Goal: Transaction & Acquisition: Purchase product/service

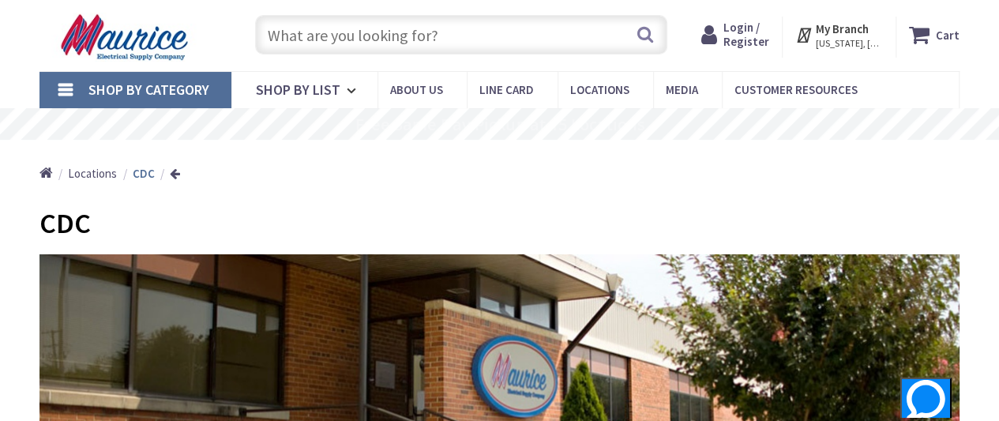
click at [438, 36] on input "text" at bounding box center [461, 34] width 412 height 39
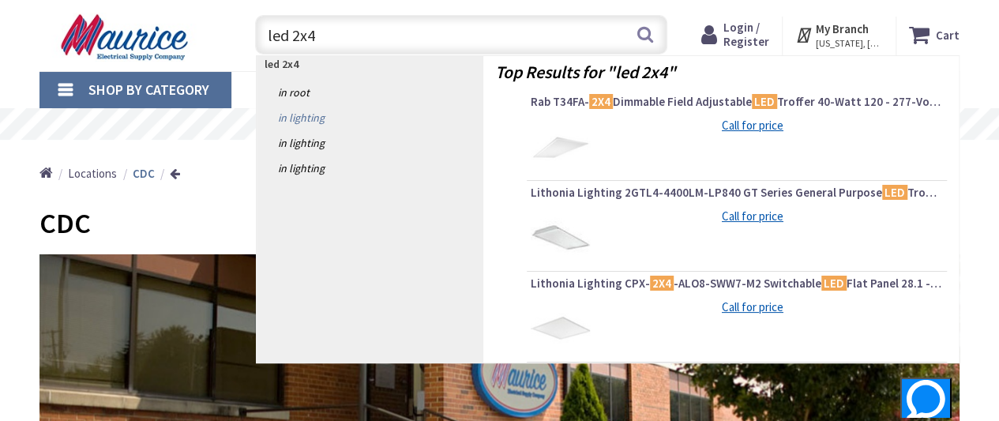
type input "led 2x4"
click at [305, 107] on link "in Lighting" at bounding box center [370, 117] width 226 height 25
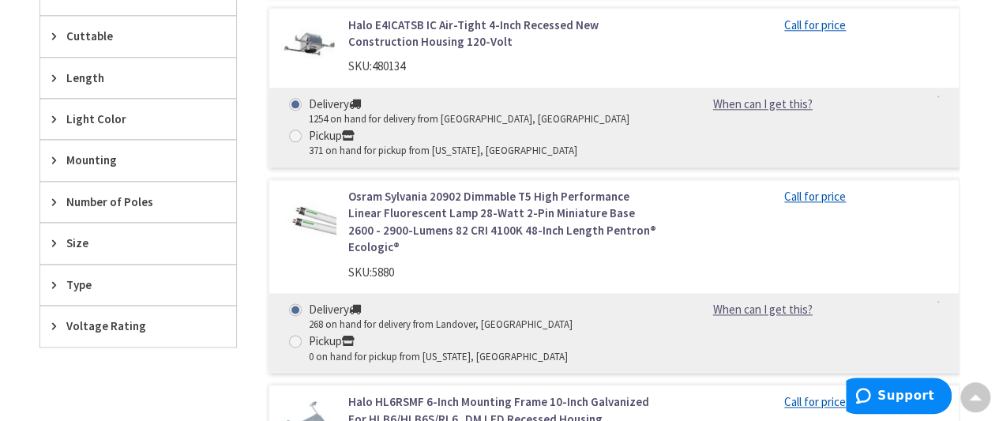
scroll to position [945, 0]
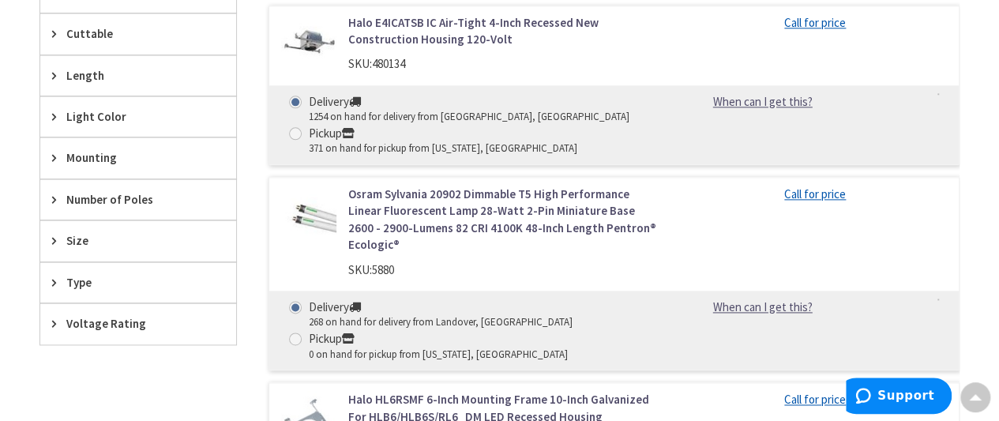
click at [58, 276] on icon at bounding box center [58, 282] width 12 height 12
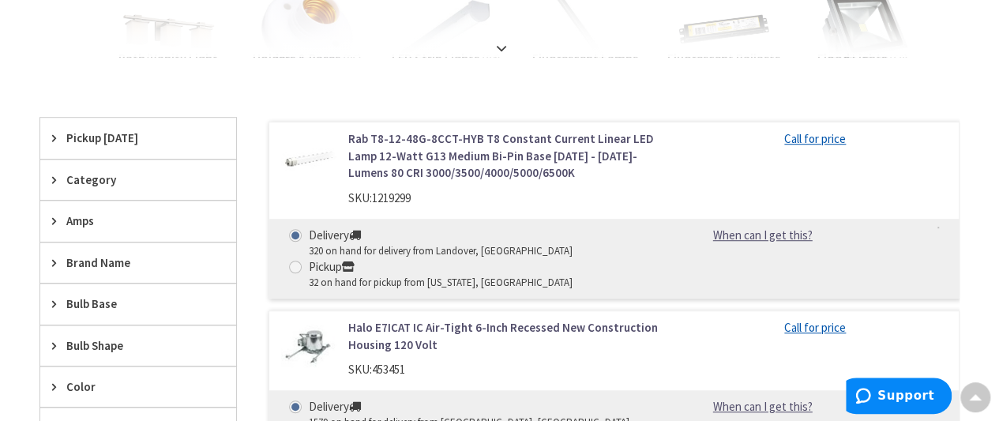
scroll to position [467, 0]
click at [141, 181] on span "Category" at bounding box center [130, 180] width 129 height 17
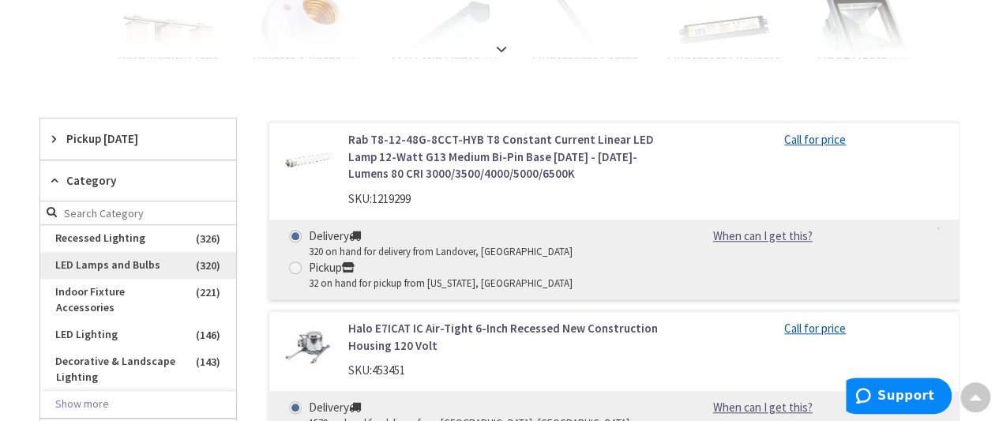
click at [119, 266] on span "LED Lamps and Bulbs" at bounding box center [138, 265] width 196 height 27
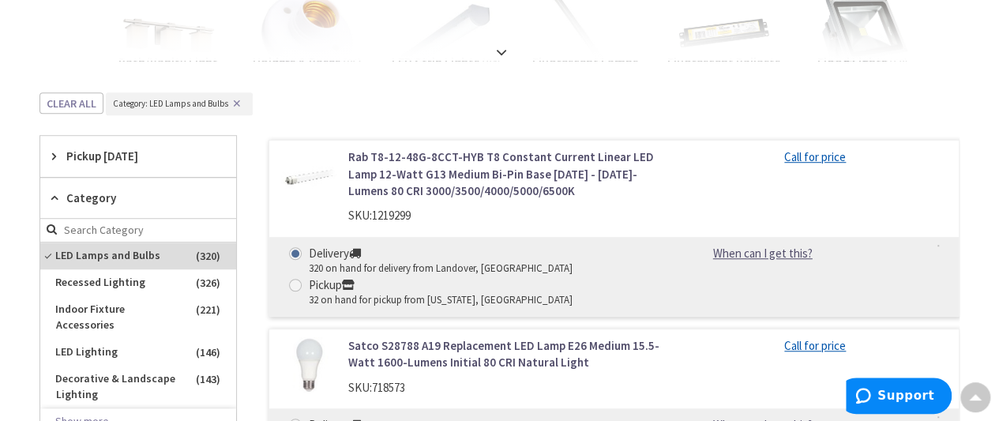
scroll to position [464, 0]
click at [108, 277] on span "Recessed Lighting" at bounding box center [138, 282] width 196 height 27
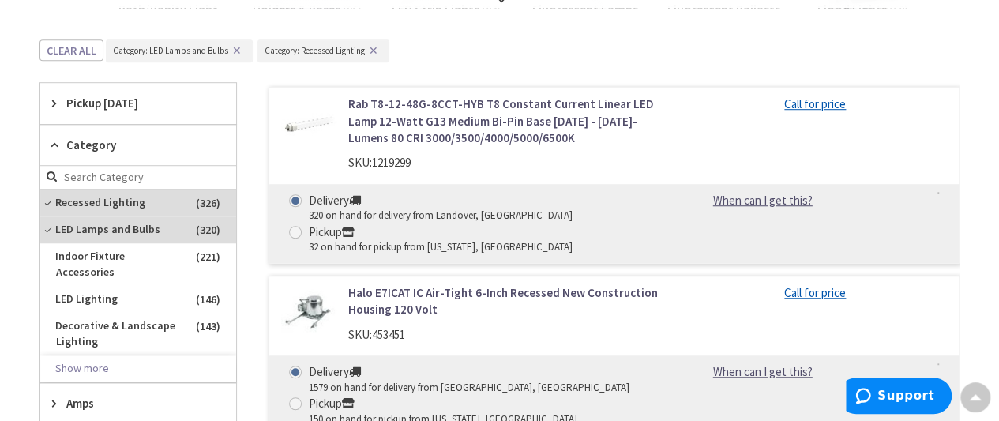
scroll to position [517, 0]
click at [130, 285] on span "LED Lighting" at bounding box center [138, 298] width 196 height 27
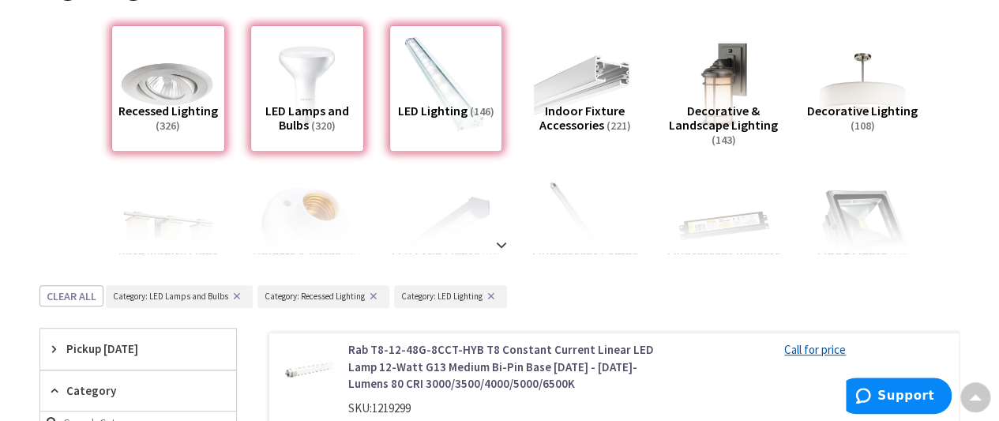
scroll to position [0, 0]
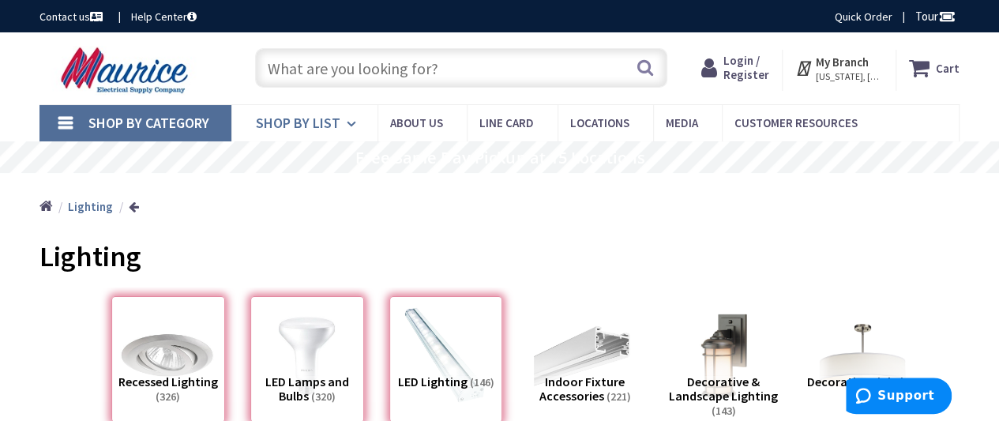
click at [351, 126] on icon at bounding box center [354, 124] width 15 height 35
click at [461, 69] on input "text" at bounding box center [461, 67] width 412 height 39
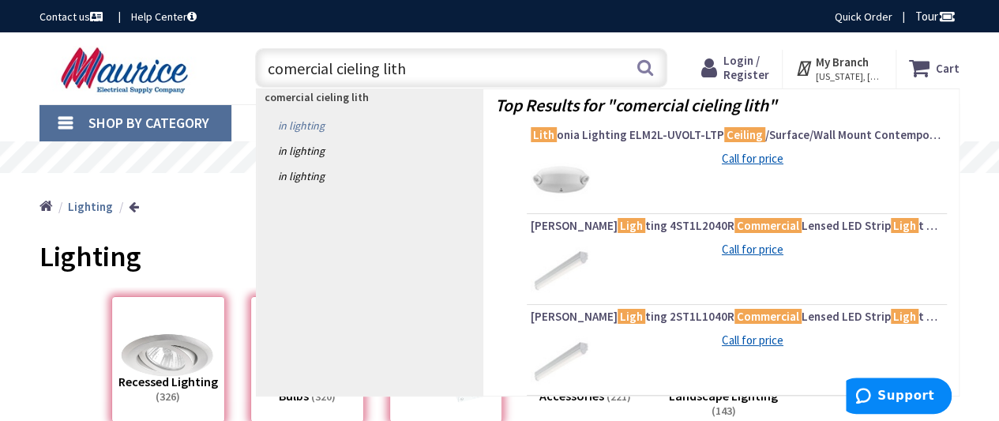
type input "comercial cieling lith"
click at [308, 120] on link "in Lighting" at bounding box center [370, 125] width 226 height 25
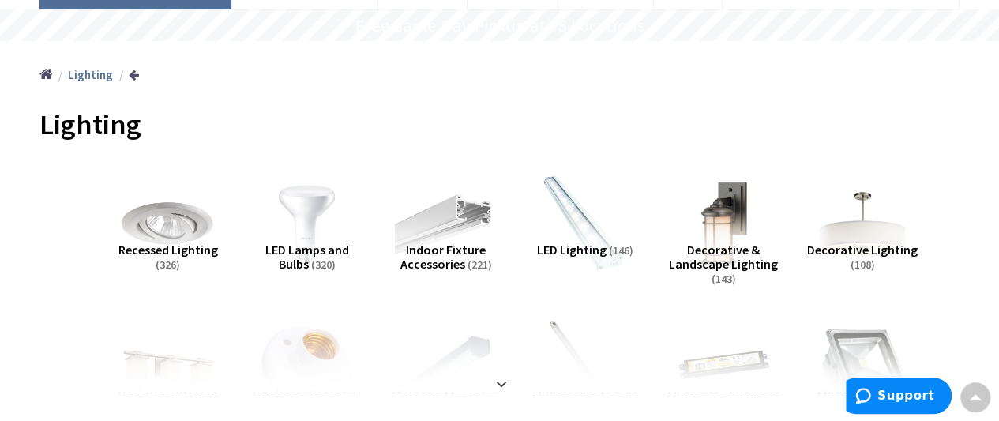
scroll to position [133, 0]
click at [592, 231] on img at bounding box center [584, 223] width 112 height 112
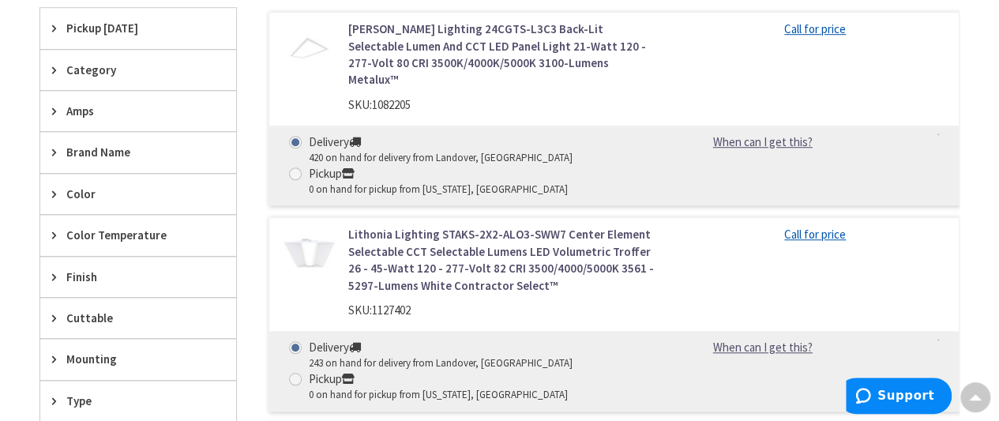
scroll to position [597, 0]
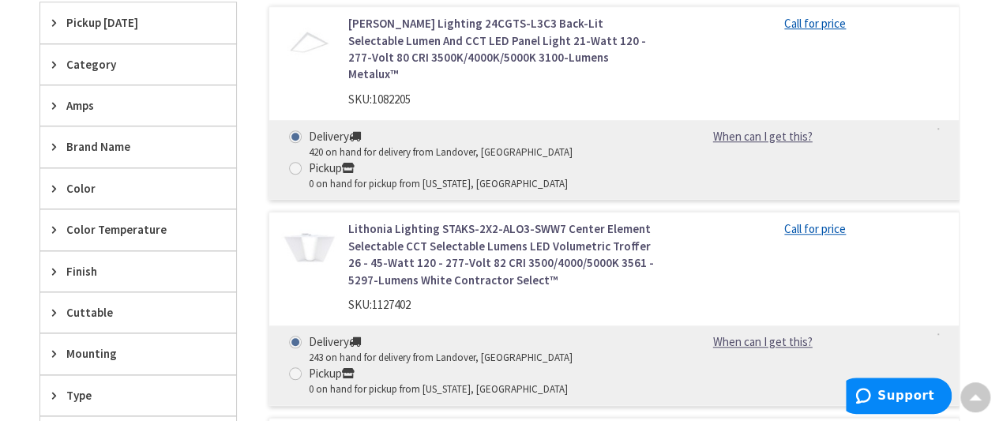
click at [313, 250] on img at bounding box center [308, 247] width 55 height 55
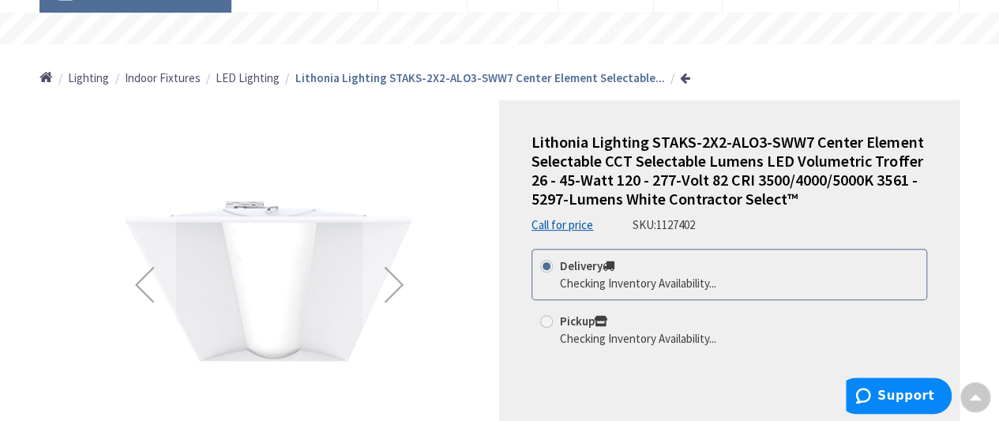
scroll to position [162, 0]
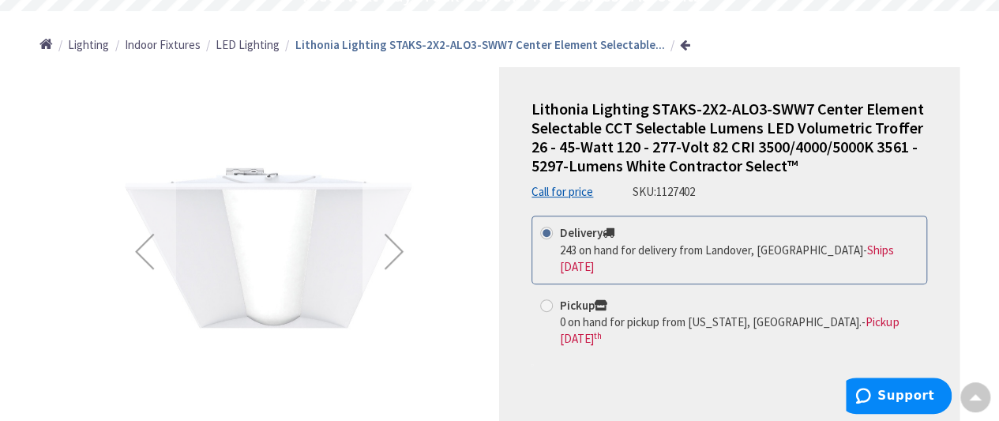
click at [401, 252] on div "Next" at bounding box center [394, 251] width 63 height 63
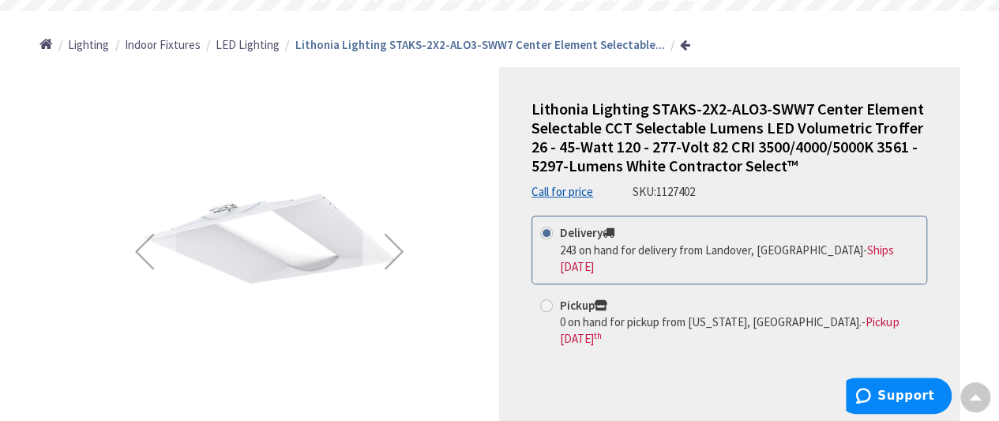
click at [402, 250] on div "Next" at bounding box center [394, 251] width 63 height 63
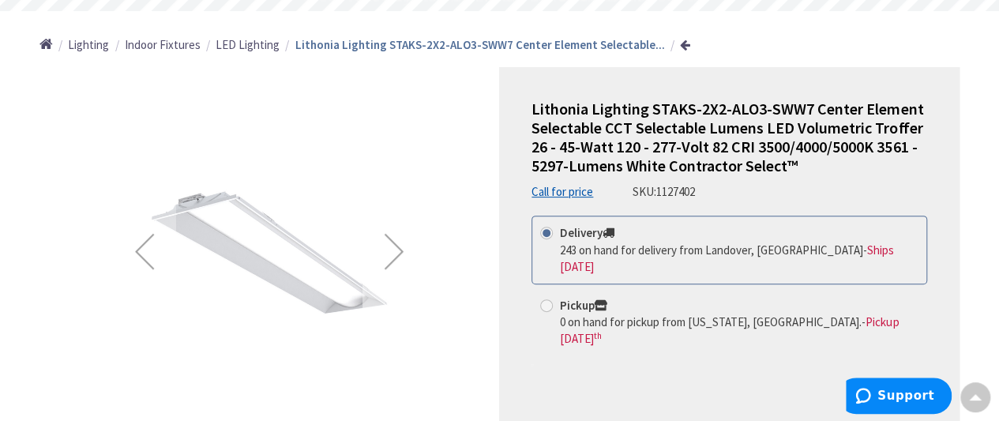
click at [402, 250] on div "Next" at bounding box center [394, 251] width 63 height 63
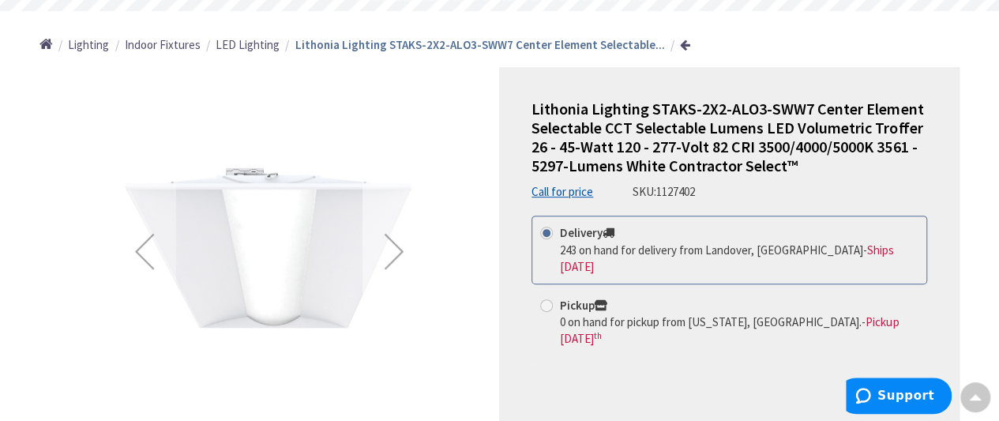
click at [402, 250] on div "Next" at bounding box center [394, 251] width 63 height 63
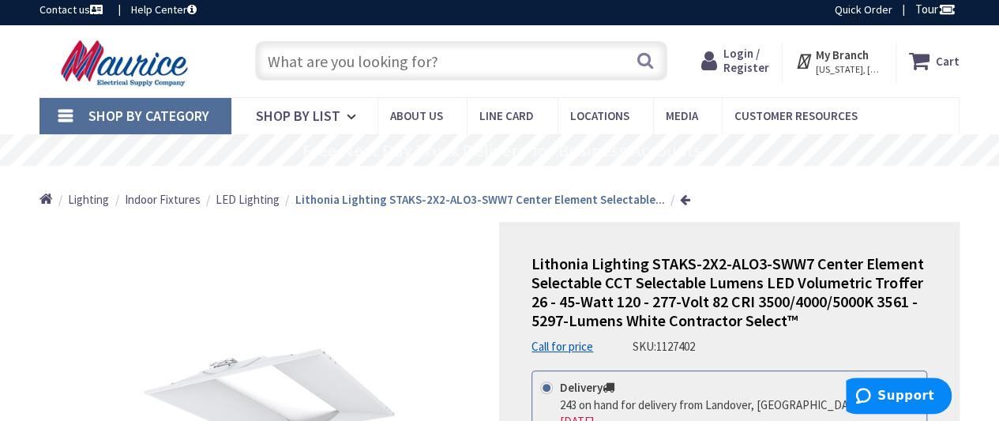
scroll to position [0, 0]
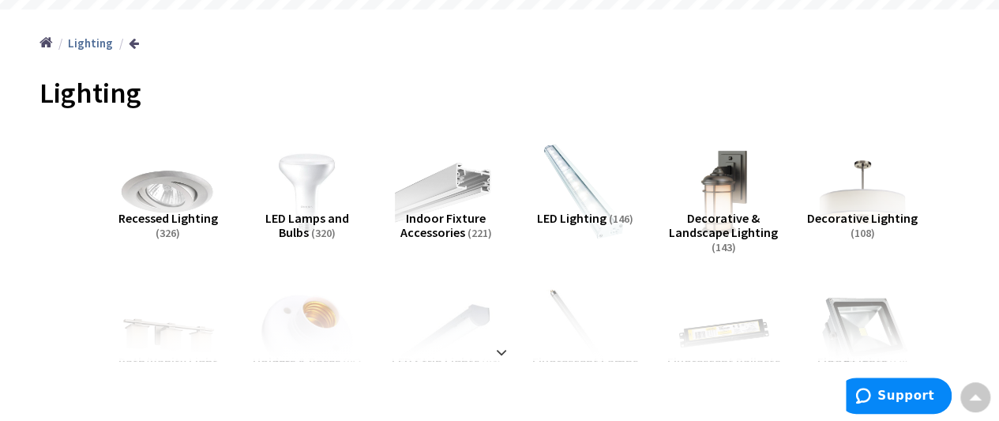
scroll to position [163, 0]
click at [585, 201] on img at bounding box center [584, 193] width 112 height 112
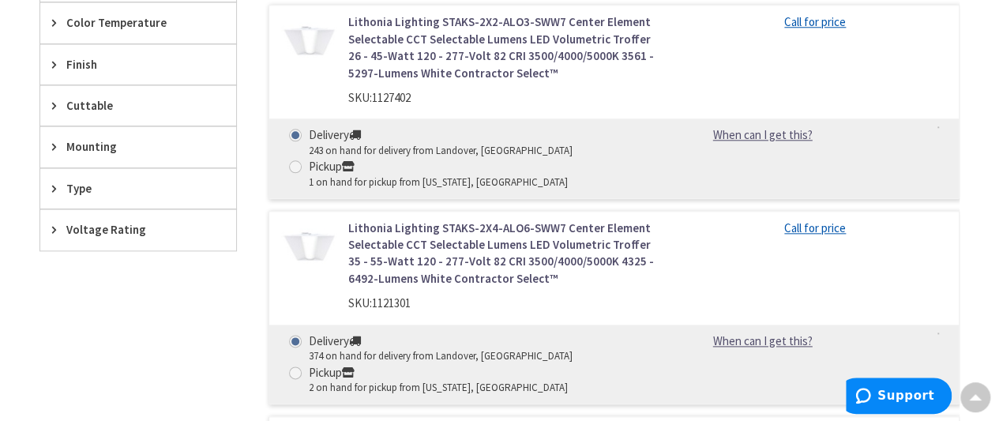
scroll to position [807, 0]
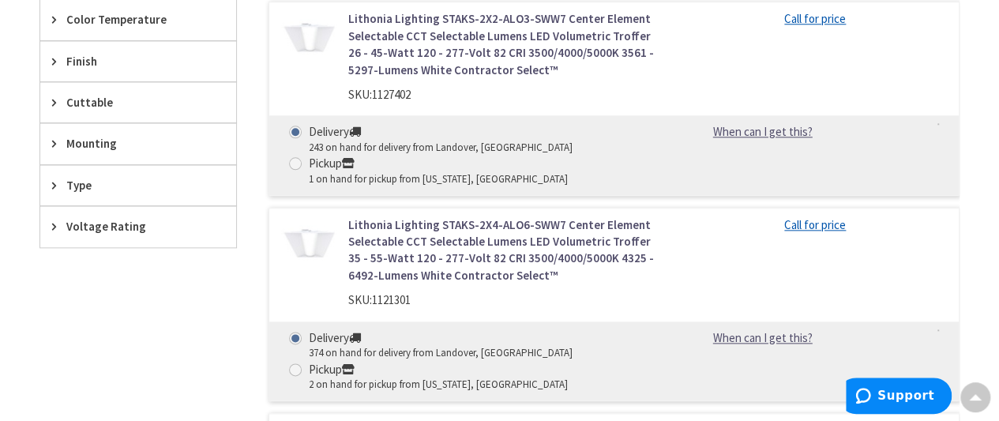
click at [337, 230] on div "Lithonia Lighting STAKS-2X4-ALO6-SWW7 Center Element Selectable CCT Selectable …" at bounding box center [504, 266] width 335 height 100
click at [303, 230] on img at bounding box center [308, 243] width 55 height 55
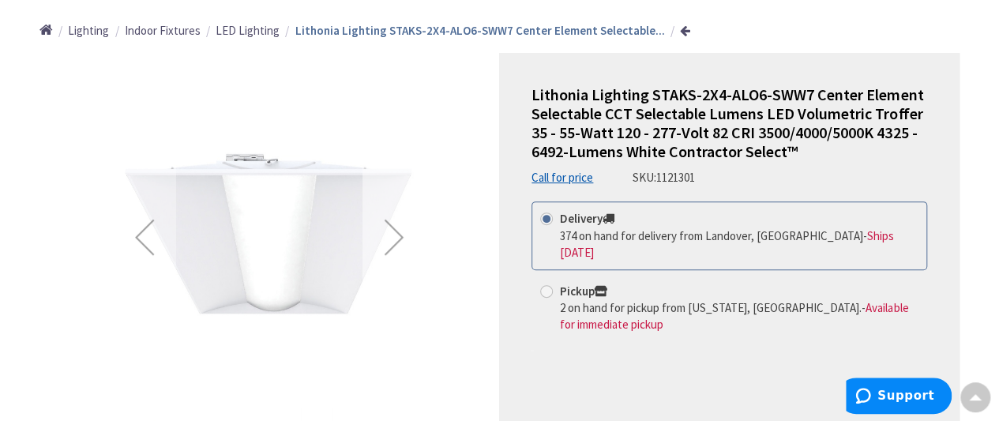
scroll to position [182, 0]
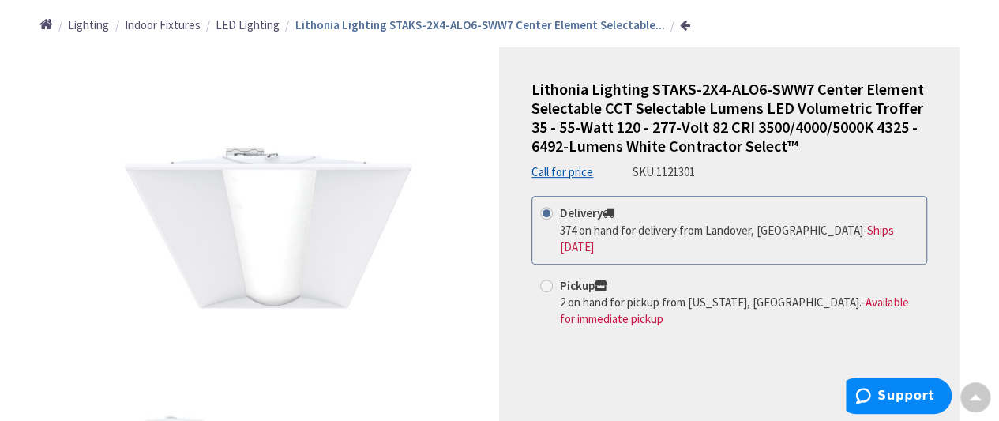
click at [543, 280] on span at bounding box center [546, 286] width 13 height 13
click at [544, 280] on input "Pickup 2 on hand for pickup from [US_STATE], [GEOGRAPHIC_DATA]. - Available for…" at bounding box center [549, 285] width 10 height 10
radio input "true"
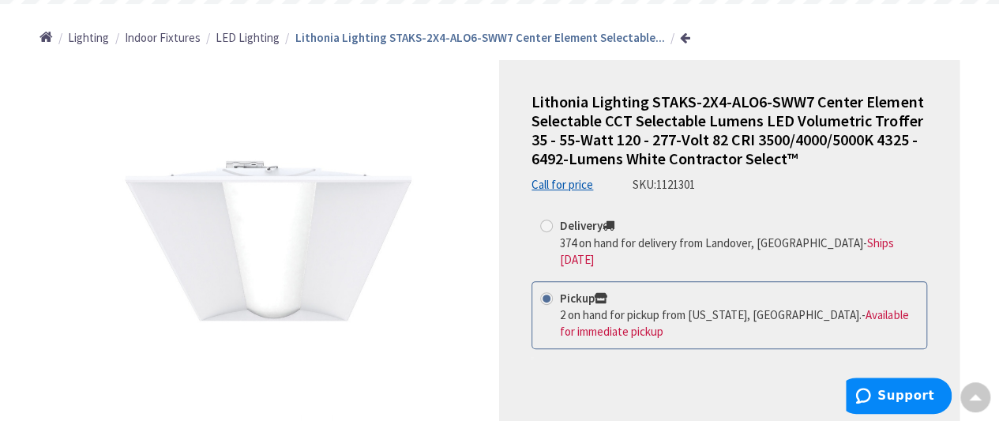
scroll to position [168, 0]
click at [397, 246] on div "Next" at bounding box center [394, 244] width 63 height 63
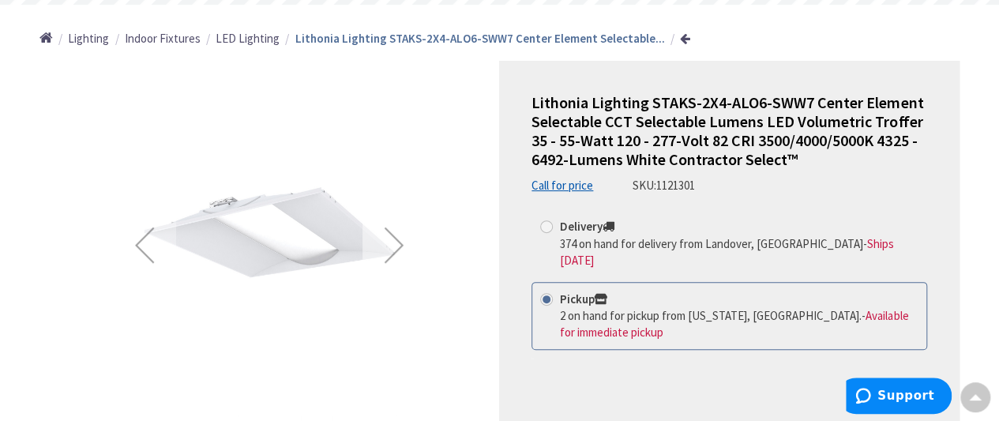
click at [397, 246] on div "Next" at bounding box center [394, 244] width 63 height 63
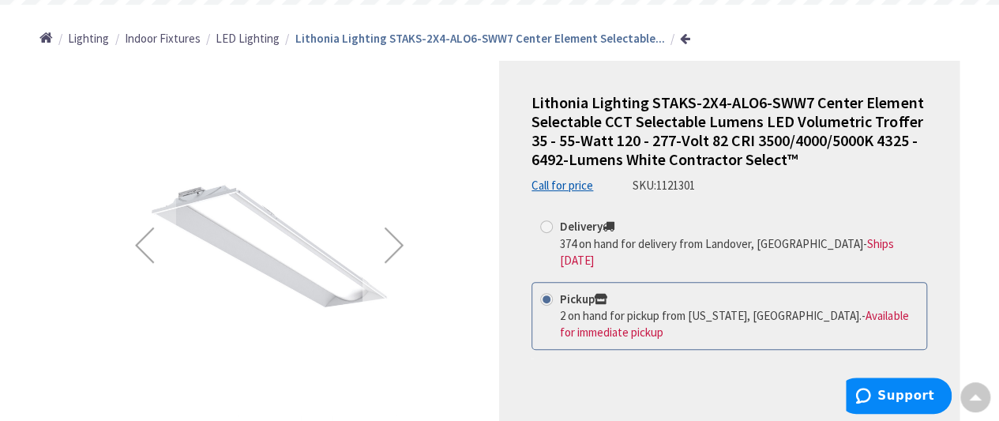
click at [397, 246] on div "Next" at bounding box center [394, 244] width 63 height 63
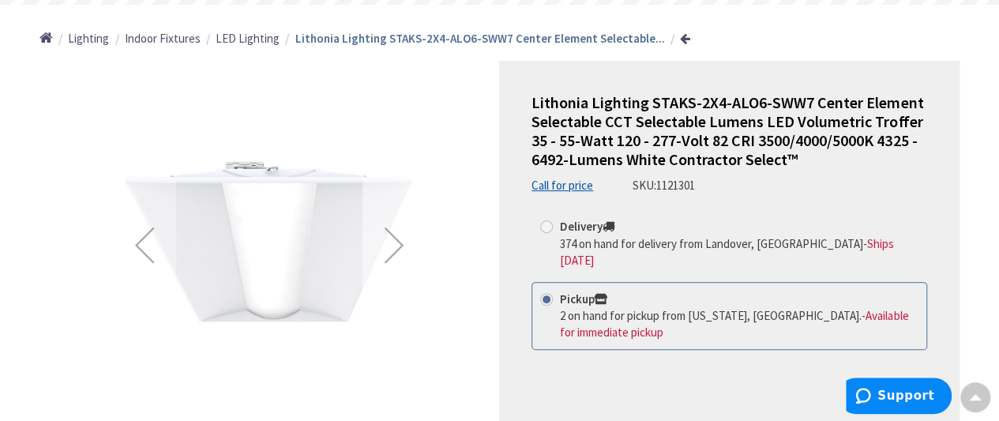
click at [397, 246] on div "Next" at bounding box center [394, 244] width 63 height 63
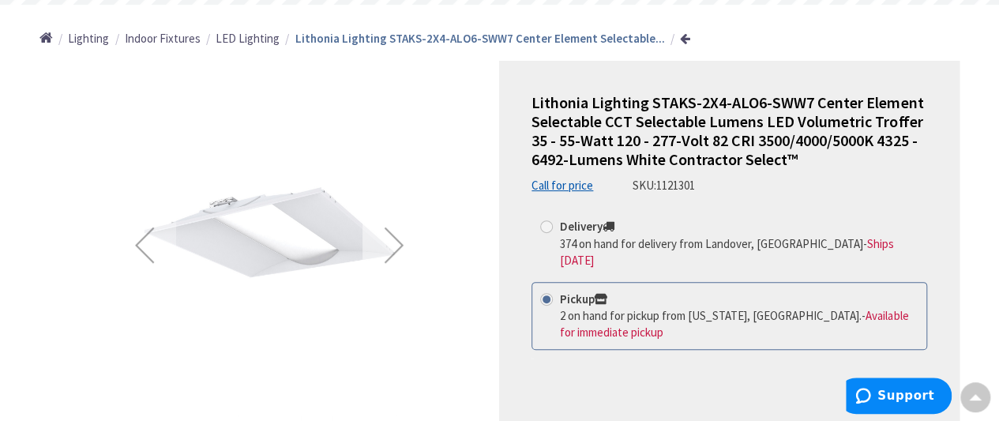
click at [398, 242] on div "Next" at bounding box center [394, 244] width 63 height 63
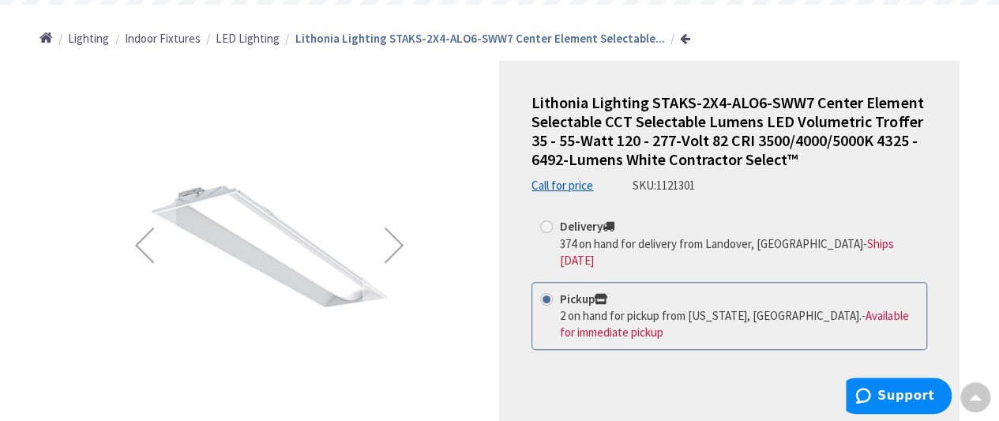
click at [398, 243] on div "Next" at bounding box center [394, 244] width 63 height 63
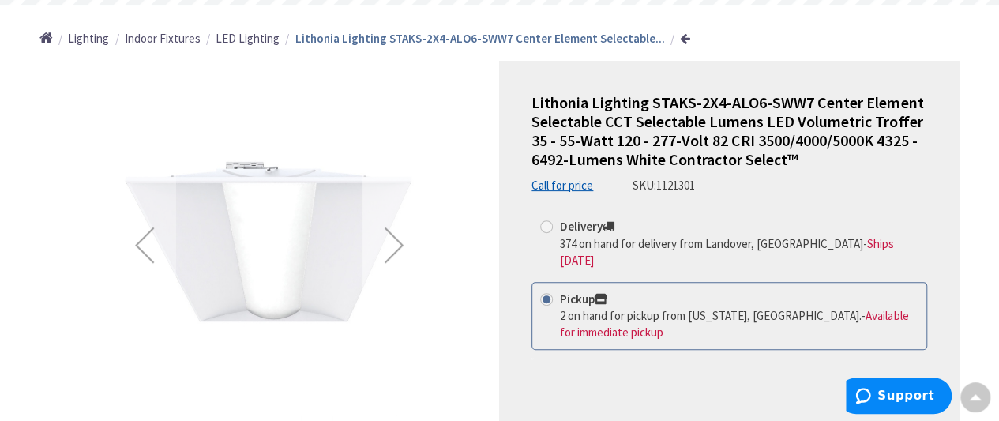
click at [398, 243] on div "Next" at bounding box center [394, 244] width 63 height 63
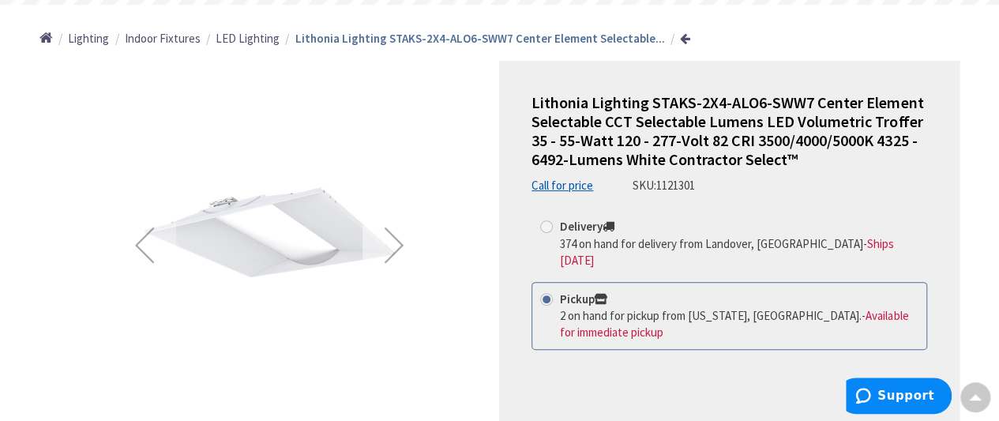
click at [398, 243] on div "Next" at bounding box center [394, 244] width 63 height 63
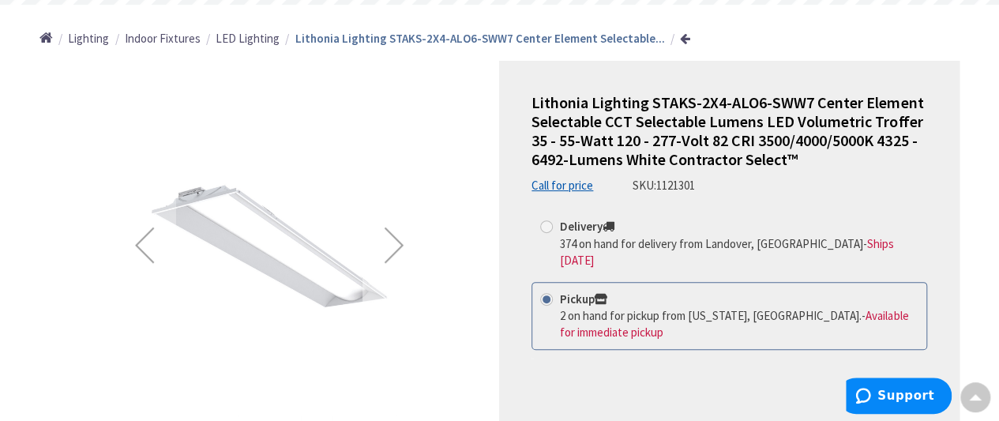
click at [398, 243] on div "Next" at bounding box center [394, 244] width 63 height 63
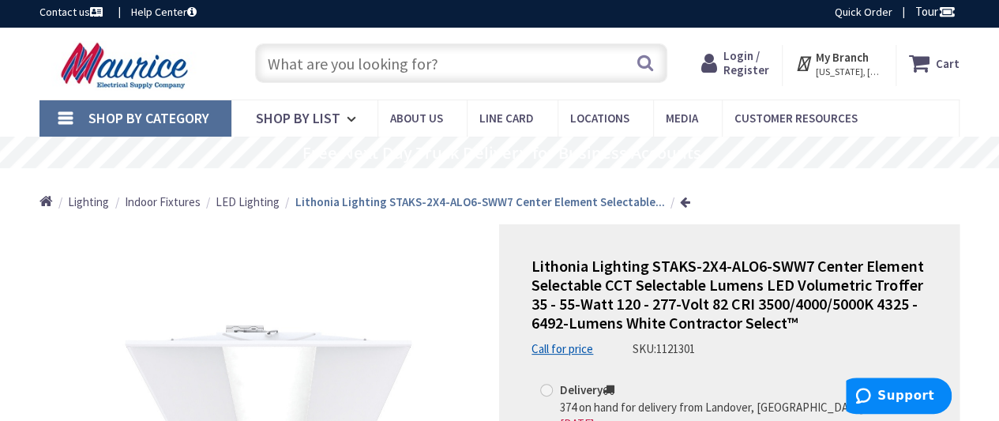
scroll to position [0, 0]
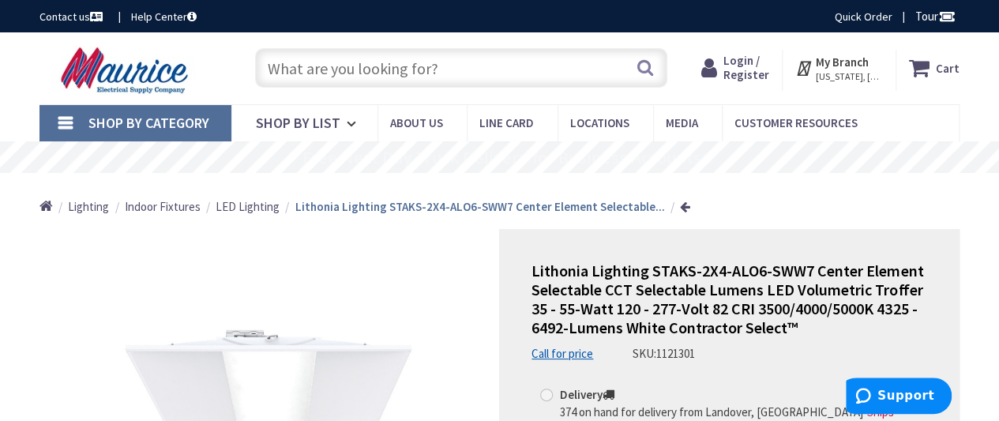
click at [465, 71] on input "text" at bounding box center [461, 67] width 412 height 39
click at [855, 17] on link "Quick Order" at bounding box center [864, 17] width 58 height 16
click at [445, 70] on input "text" at bounding box center [461, 67] width 412 height 39
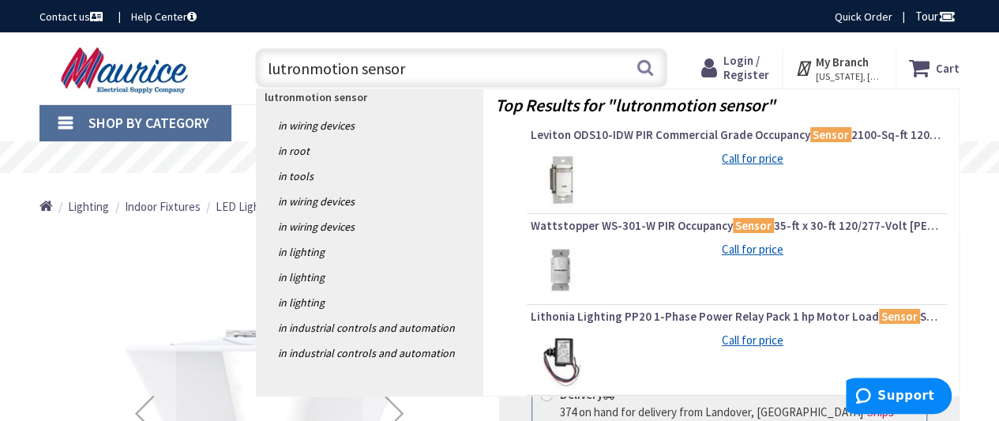
click at [360, 68] on input "lutronmotion sensor" at bounding box center [461, 67] width 412 height 39
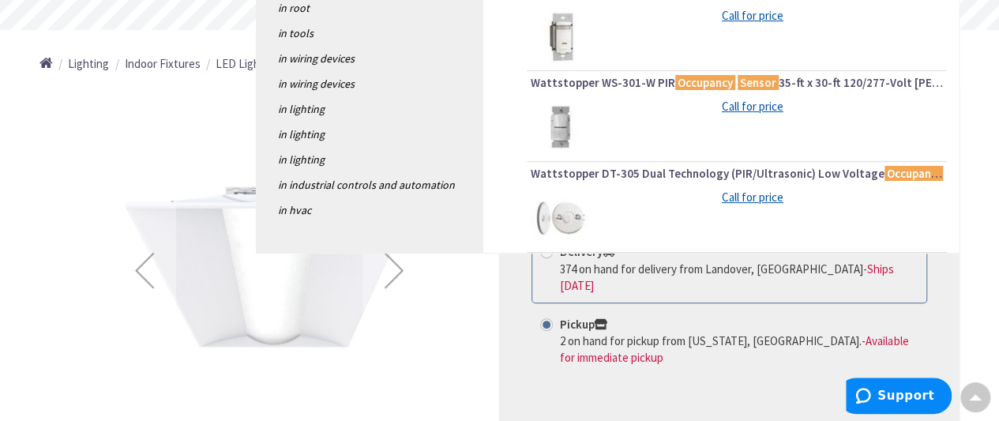
scroll to position [144, 0]
type input "lutronmotion central motion sensor"
click at [570, 221] on img at bounding box center [560, 217] width 59 height 59
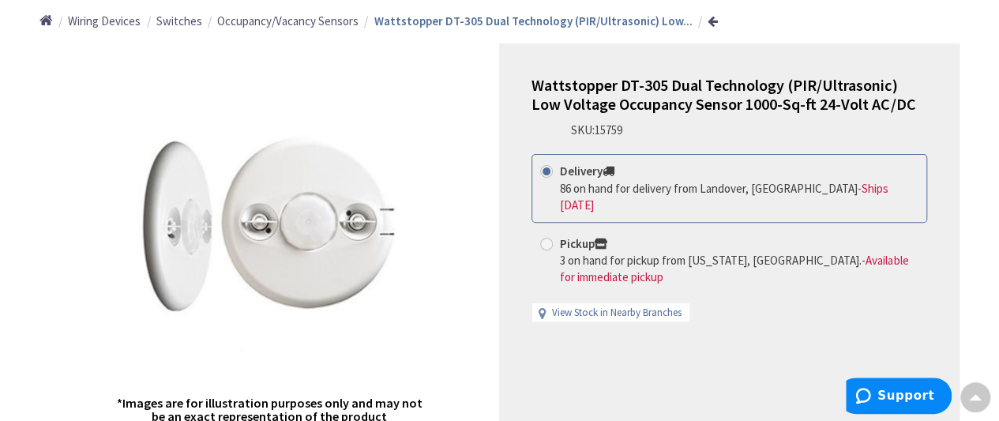
scroll to position [185, 0]
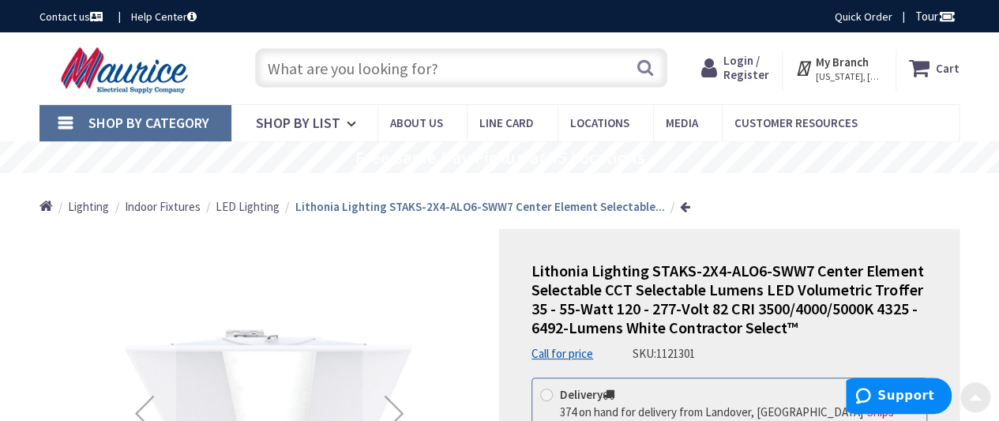
scroll to position [4, 0]
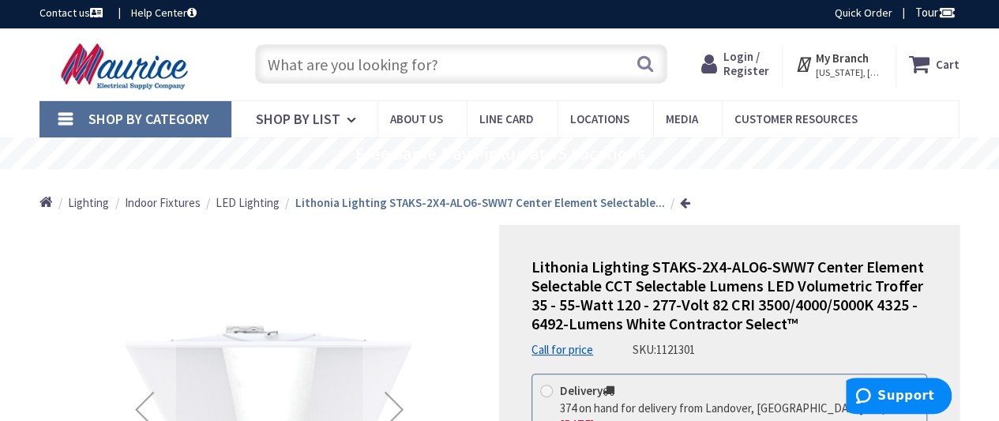
click at [448, 169] on ul "Home Lighting Indoor Fixtures LED Lighting Lithonia Lighting STAKS-2X4-ALO6-SWW…" at bounding box center [364, 197] width 651 height 56
click at [444, 73] on input "text" at bounding box center [461, 63] width 412 height 39
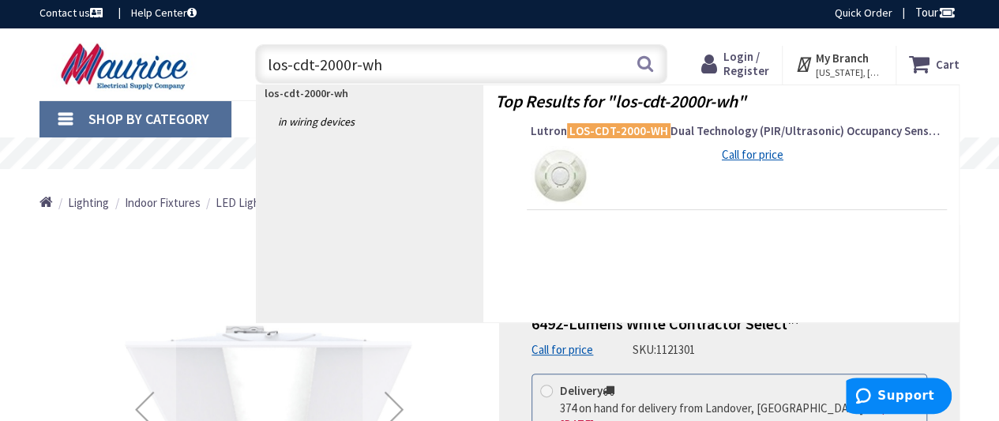
type input "los-cdt-2000r-wh"
click at [570, 171] on img at bounding box center [560, 175] width 59 height 59
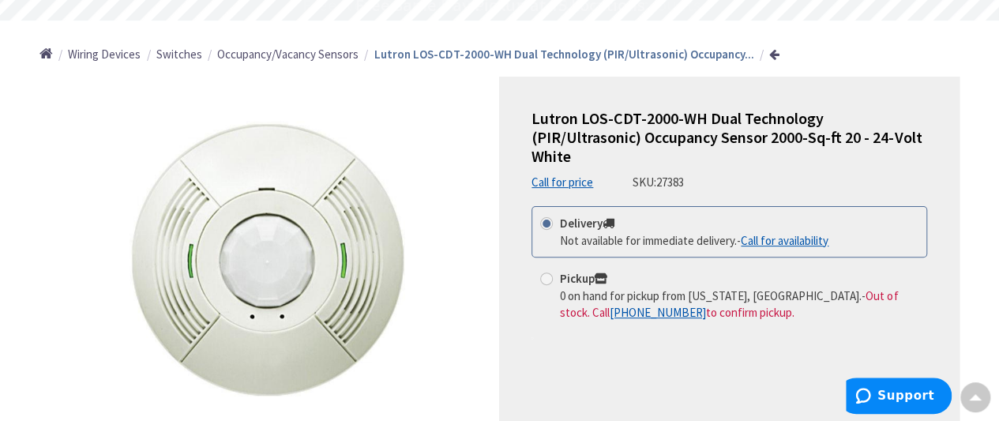
scroll to position [156, 0]
